Goal: Ask a question

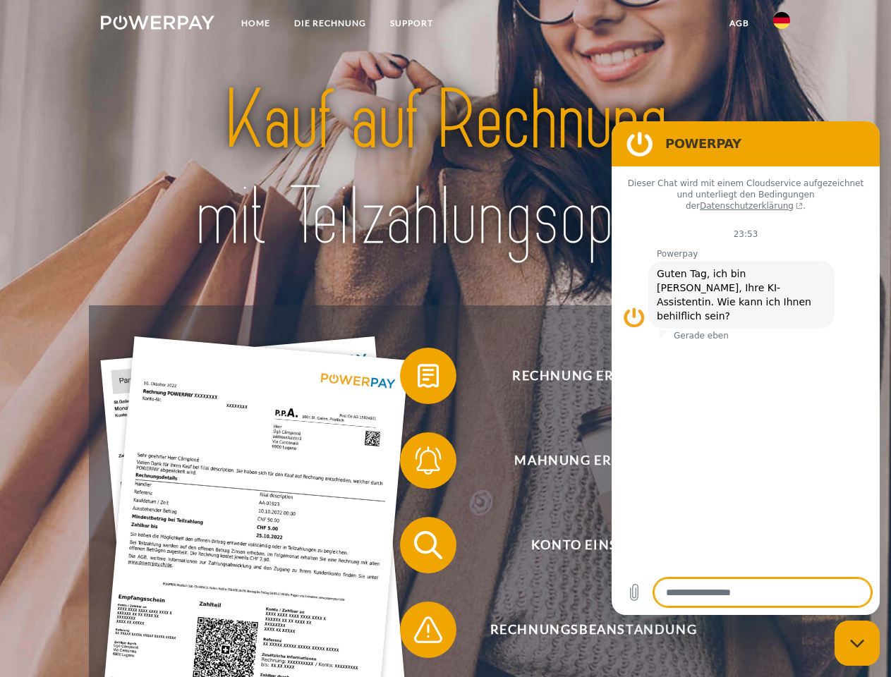
click at [157, 25] on img at bounding box center [158, 23] width 114 height 14
click at [782, 25] on img at bounding box center [781, 20] width 17 height 17
click at [739, 23] on link "agb" at bounding box center [739, 23] width 44 height 25
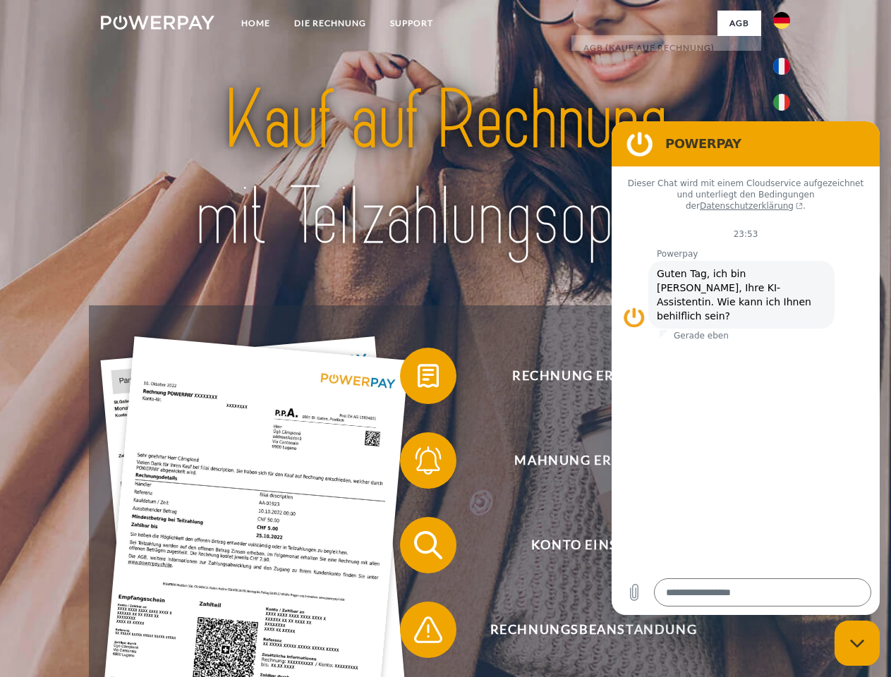
click at [418, 379] on span at bounding box center [407, 376] width 71 height 71
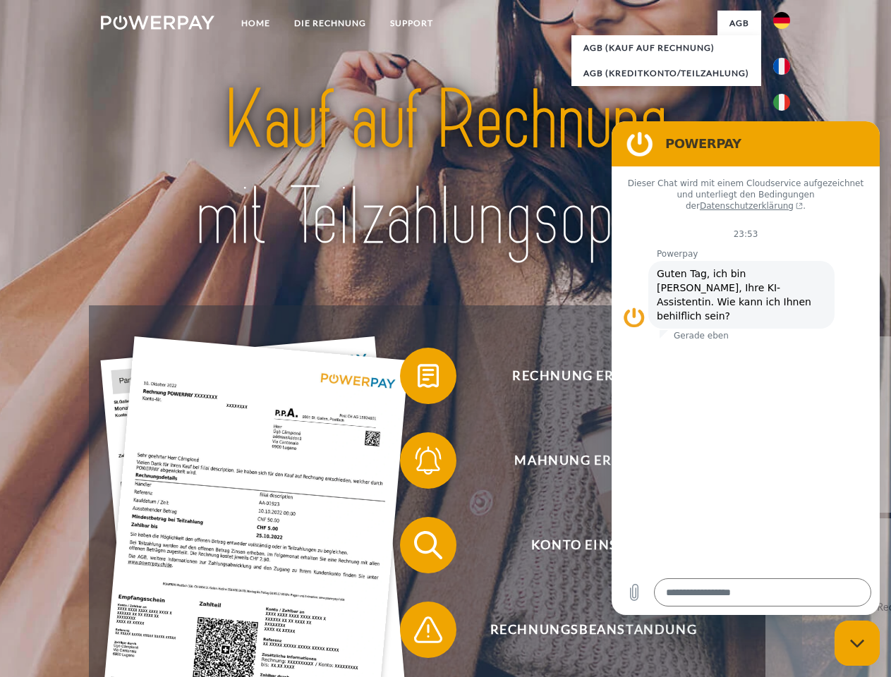
click at [418, 463] on span at bounding box center [407, 460] width 71 height 71
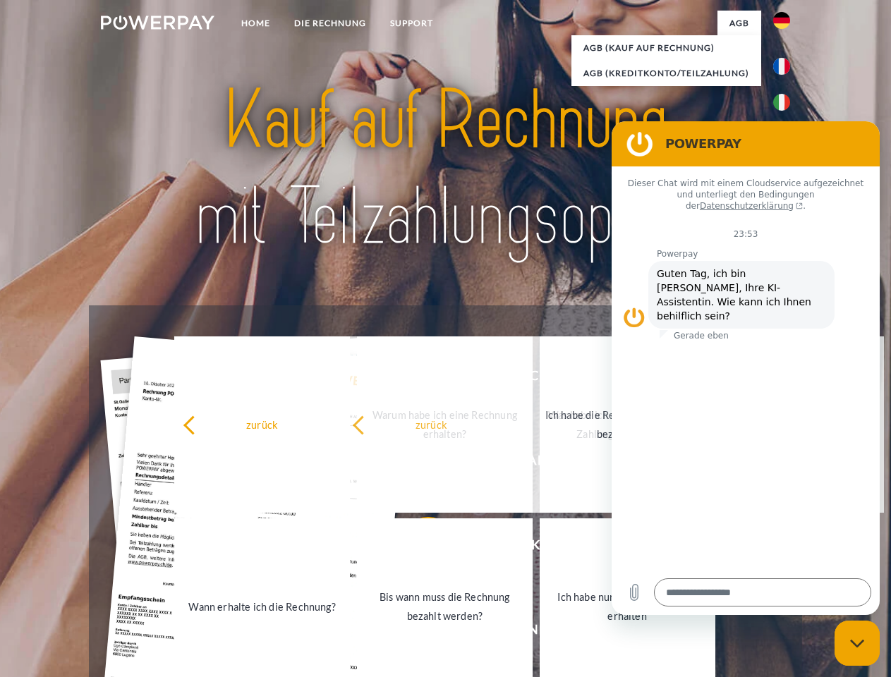
click at [540, 633] on link "Ich habe nur eine Teillieferung erhalten" at bounding box center [628, 606] width 176 height 176
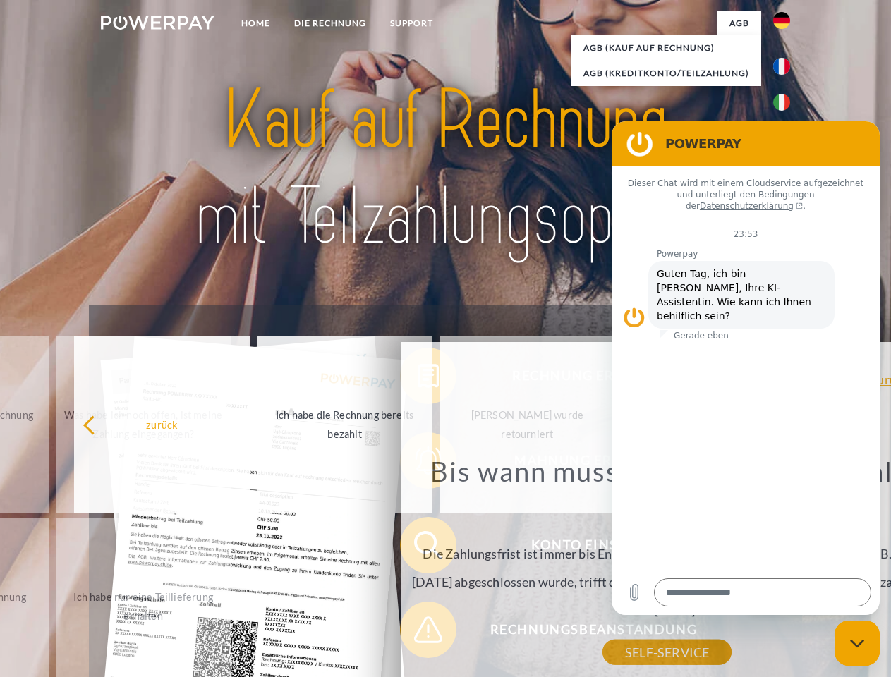
click at [857, 643] on icon "Messaging-Fenster schließen" at bounding box center [857, 643] width 15 height 9
type textarea "*"
